Goal: Task Accomplishment & Management: Manage account settings

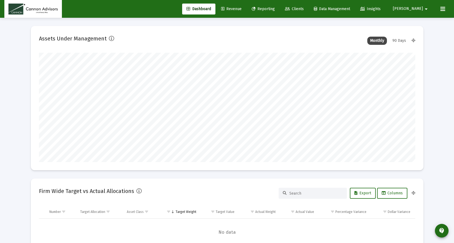
scroll to position [109, 203]
type input "[DATE]"
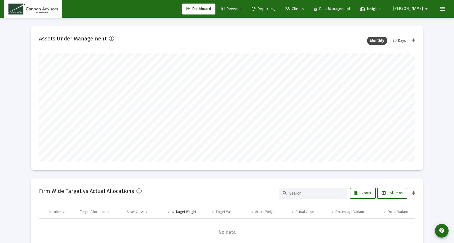
click at [443, 10] on icon at bounding box center [443, 9] width 5 height 7
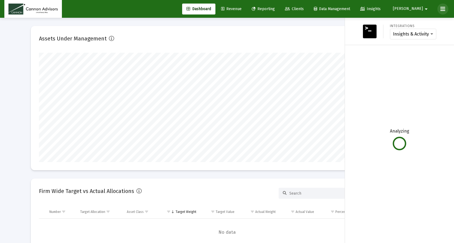
click at [443, 10] on icon at bounding box center [443, 9] width 5 height 7
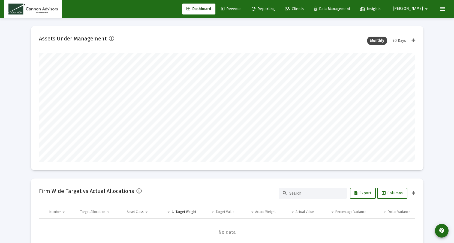
click at [242, 10] on span "Revenue" at bounding box center [231, 9] width 20 height 5
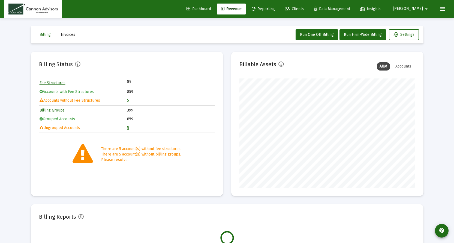
scroll to position [109, 176]
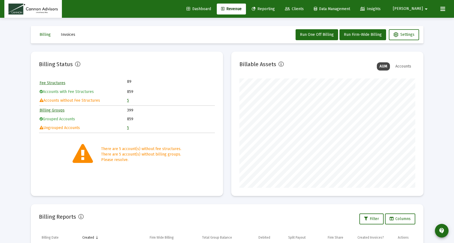
click at [279, 12] on link "Reporting" at bounding box center [263, 9] width 32 height 11
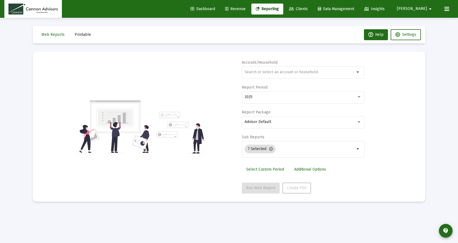
click at [308, 10] on span "Clients" at bounding box center [298, 9] width 19 height 5
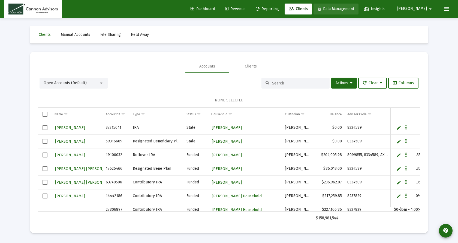
click at [350, 11] on span "Data Management" at bounding box center [336, 9] width 36 height 5
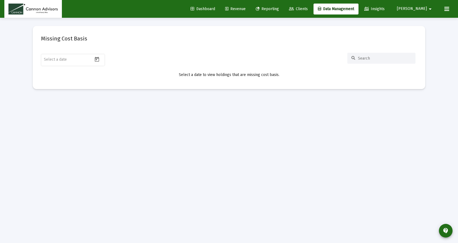
click at [385, 9] on span "Insights" at bounding box center [374, 9] width 20 height 5
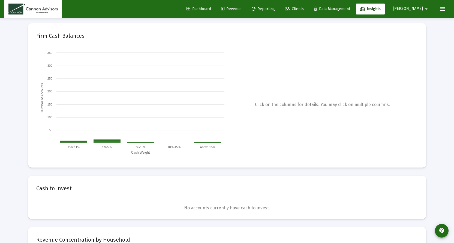
click at [423, 8] on mat-icon "arrow_drop_down" at bounding box center [426, 9] width 7 height 11
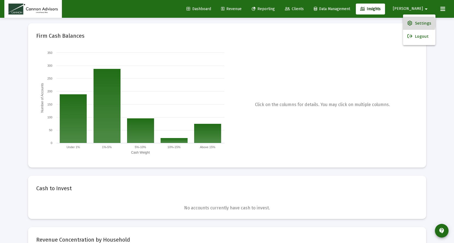
click at [419, 24] on span "Settings" at bounding box center [423, 23] width 16 height 13
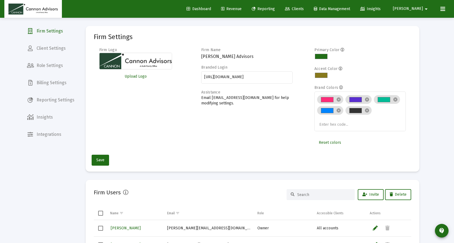
click at [61, 83] on span "Billing Settings" at bounding box center [51, 82] width 56 height 13
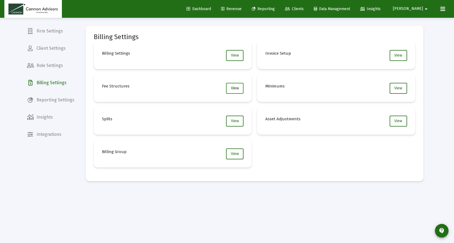
click at [237, 90] on span "View" at bounding box center [235, 88] width 8 height 5
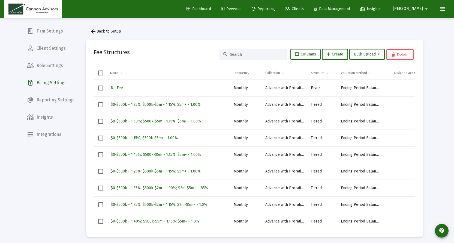
click at [427, 10] on mat-icon "arrow_drop_down" at bounding box center [426, 9] width 7 height 11
click at [427, 10] on div at bounding box center [227, 121] width 454 height 243
click at [441, 8] on icon at bounding box center [443, 9] width 5 height 7
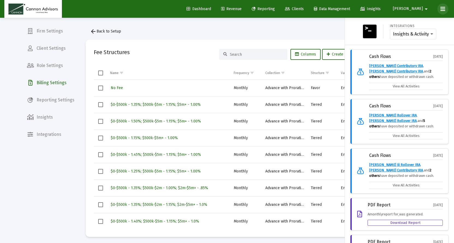
click at [441, 8] on icon at bounding box center [443, 9] width 5 height 7
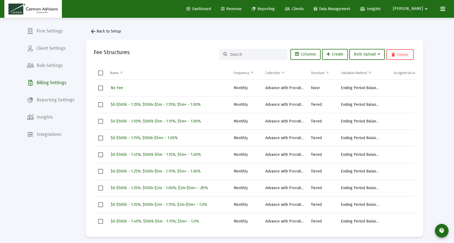
click at [341, 10] on span "Data Management" at bounding box center [332, 9] width 36 height 5
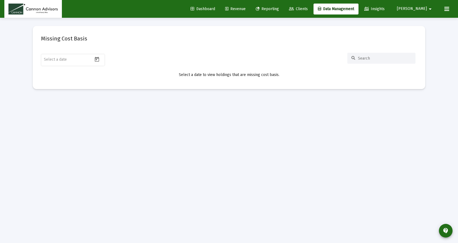
click at [246, 8] on span "Revenue" at bounding box center [235, 9] width 20 height 5
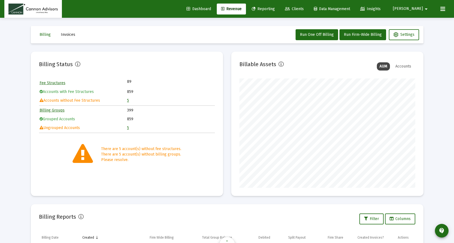
scroll to position [109, 176]
click at [419, 34] on button "Settings" at bounding box center [404, 34] width 30 height 11
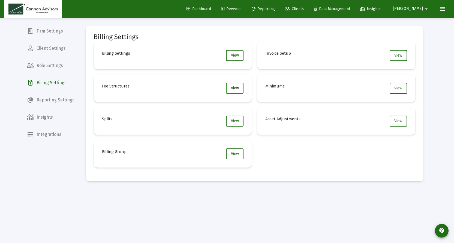
click at [235, 88] on span "View" at bounding box center [235, 88] width 8 height 5
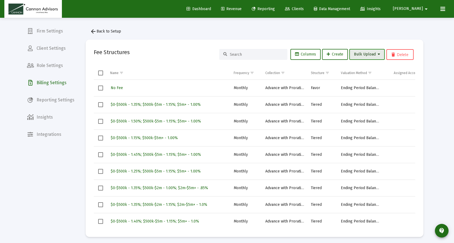
click at [378, 54] on icon at bounding box center [379, 54] width 2 height 4
click at [378, 54] on div at bounding box center [227, 121] width 454 height 243
click at [377, 53] on span "Bulk Upload" at bounding box center [367, 54] width 26 height 5
click at [377, 53] on div at bounding box center [227, 121] width 454 height 243
